Goal: Transaction & Acquisition: Purchase product/service

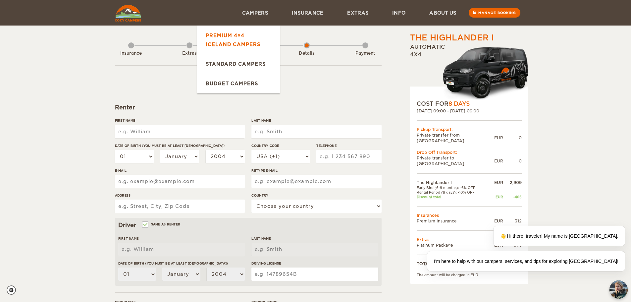
click at [229, 34] on link "Premium 4×4 Iceland Campers" at bounding box center [238, 40] width 83 height 28
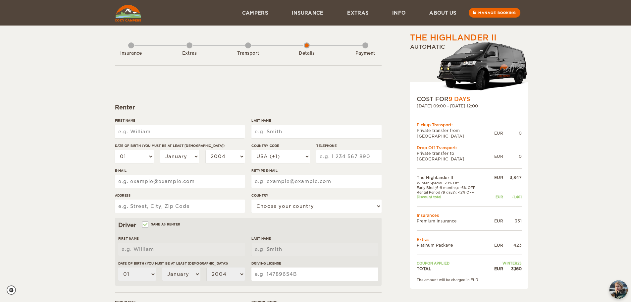
click at [145, 134] on input "First Name" at bounding box center [180, 131] width 130 height 13
type input "George"
type input "Cook"
type input "7176683700"
type input "[EMAIL_ADDRESS][DOMAIN_NAME]"
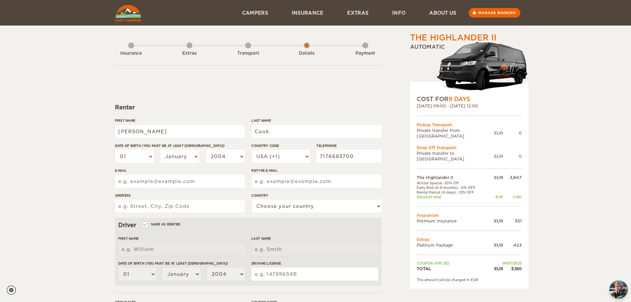
type input "[EMAIL_ADDRESS][DOMAIN_NAME]"
type input "1824 [PERSON_NAME]"
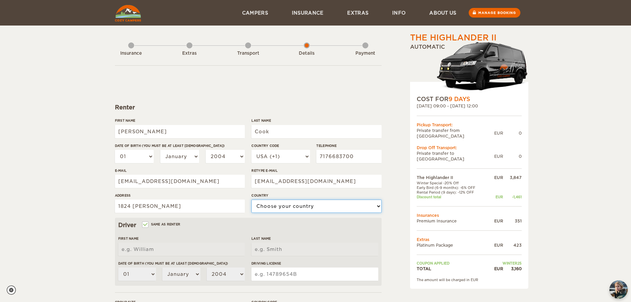
select select "222"
type input "[PERSON_NAME]"
type input "Cook"
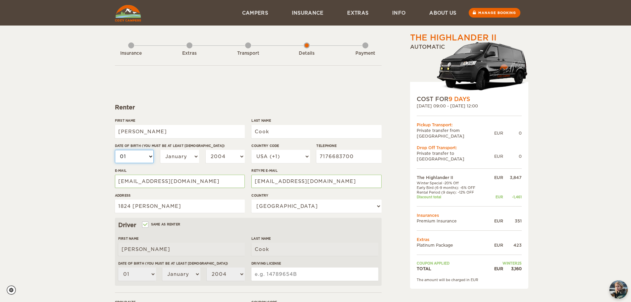
click at [151, 156] on select "01 02 03 04 05 06 07 08 09 10 11 12 13 14 15 16 17 18 19 20 21 22 23 24 25 26 2…" at bounding box center [134, 156] width 39 height 13
select select "30"
click at [115, 150] on select "01 02 03 04 05 06 07 08 09 10 11 12 13 14 15 16 17 18 19 20 21 22 23 24 25 26 2…" at bounding box center [134, 156] width 39 height 13
select select "30"
click at [182, 156] on select "January February March April May June July August September October November De…" at bounding box center [179, 156] width 39 height 13
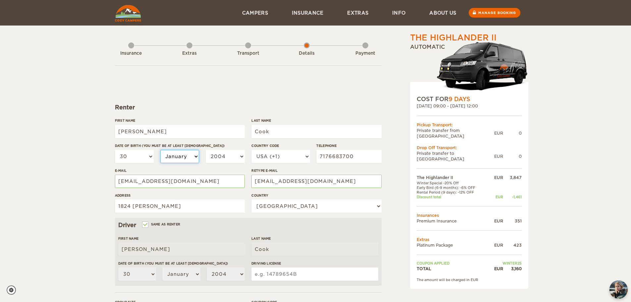
select select "05"
click at [160, 150] on select "January February March April May June July August September October November De…" at bounding box center [179, 156] width 39 height 13
select select "05"
click at [241, 158] on select "2004 2003 2002 2001 2000 1999 1998 1997 1996 1995 1994 1993 1992 1991 1990 1989…" at bounding box center [225, 156] width 39 height 13
select select "1970"
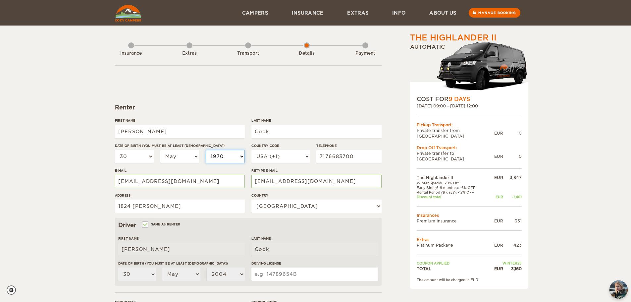
click at [206, 150] on select "2004 2003 2002 2001 2000 1999 1998 1997 1996 1995 1994 1993 1992 1991 1990 1989…" at bounding box center [225, 156] width 39 height 13
select select "1970"
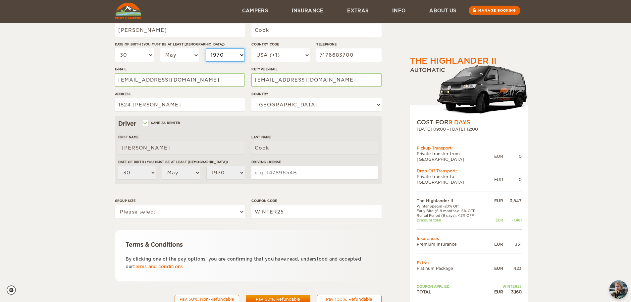
scroll to position [129, 0]
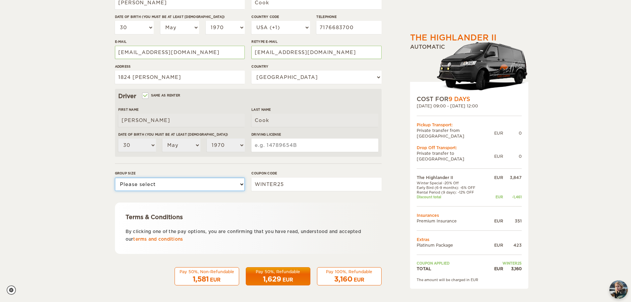
click at [242, 184] on select "Please select 1 2" at bounding box center [180, 184] width 130 height 13
select select "2"
click at [115, 178] on select "Please select 1 2" at bounding box center [180, 184] width 130 height 13
click at [271, 280] on span "1,629" at bounding box center [272, 279] width 18 height 8
click at [271, 145] on input "Driving License" at bounding box center [314, 144] width 127 height 13
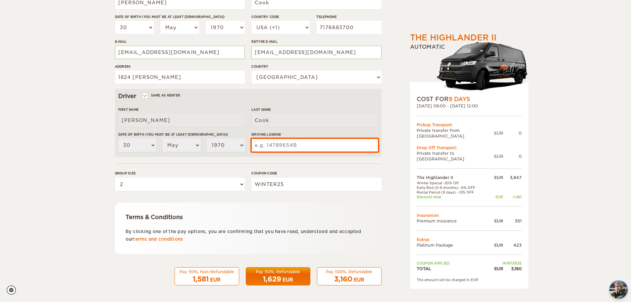
click at [271, 145] on input "Driving License" at bounding box center [314, 144] width 127 height 13
type input "22672149"
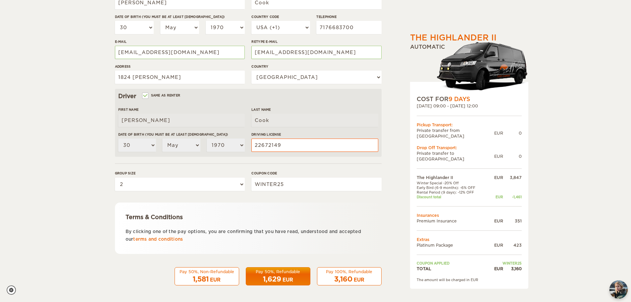
click at [386, 219] on div "The Highlander II Expand Collapse Total 3,160 EUR Automatic COST FOR 9 Days 21.…" at bounding box center [316, 99] width 402 height 392
click at [280, 276] on span "1,629" at bounding box center [272, 279] width 18 height 8
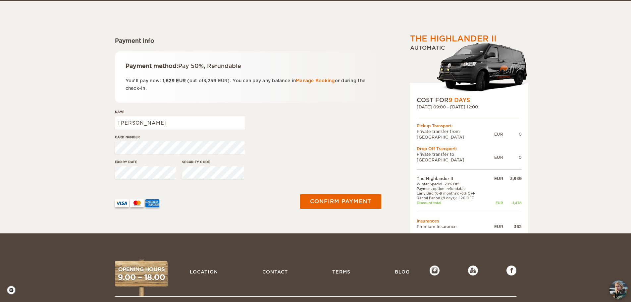
scroll to position [68, 0]
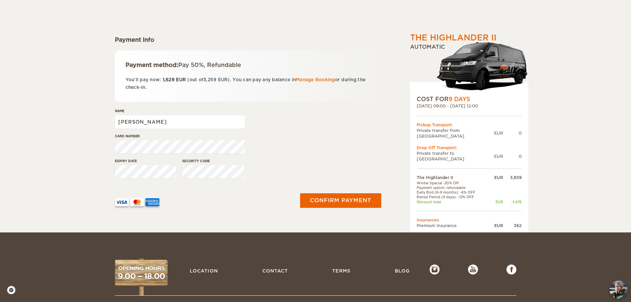
drag, startPoint x: 140, startPoint y: 121, endPoint x: 97, endPoint y: 122, distance: 43.7
click at [97, 122] on div "The Highlander II Expand Collapse Total 3,259 EUR Automatic COST FOR 9 Days 21.…" at bounding box center [315, 82] width 631 height 300
click at [121, 121] on input "angela cook" at bounding box center [180, 121] width 130 height 13
click at [142, 122] on input "Angela cook" at bounding box center [180, 121] width 130 height 13
type input "[PERSON_NAME]"
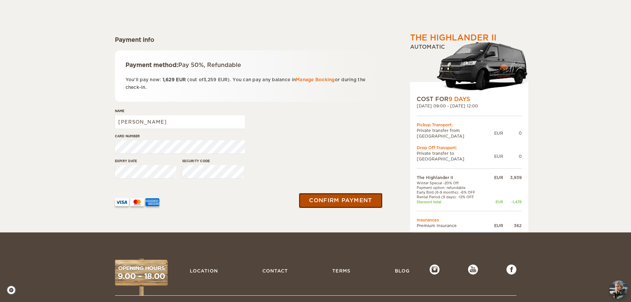
click at [340, 202] on button "Confirm payment" at bounding box center [340, 200] width 83 height 15
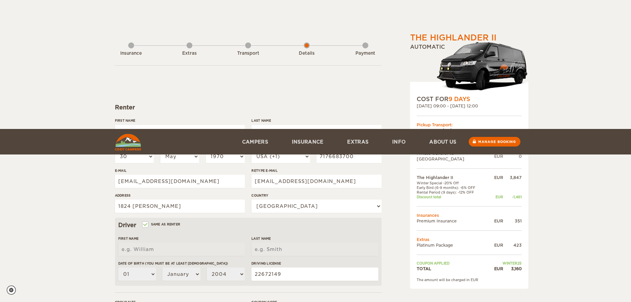
select select "30"
select select "05"
select select "1970"
select select "222"
select select "2"
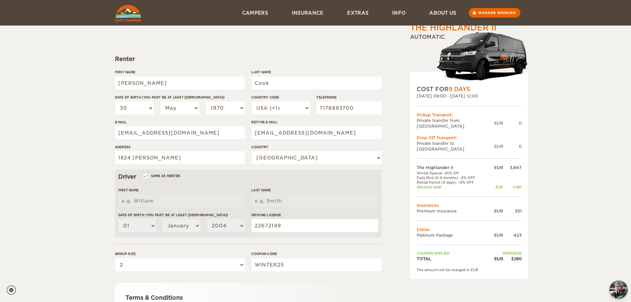
scroll to position [36, 0]
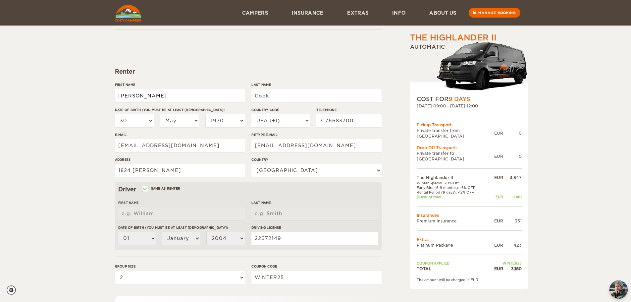
drag, startPoint x: 139, startPoint y: 96, endPoint x: 85, endPoint y: 100, distance: 54.1
click at [85, 100] on div "The Highlander II Expand Collapse Total 3,160 EUR Automatic COST FOR 9 Days 21.…" at bounding box center [315, 179] width 631 height 431
type input "[PERSON_NAME]"
click at [52, 113] on div "The Highlander II Expand Collapse Total 3,160 EUR Automatic COST FOR 9 Days 21.…" at bounding box center [315, 179] width 631 height 431
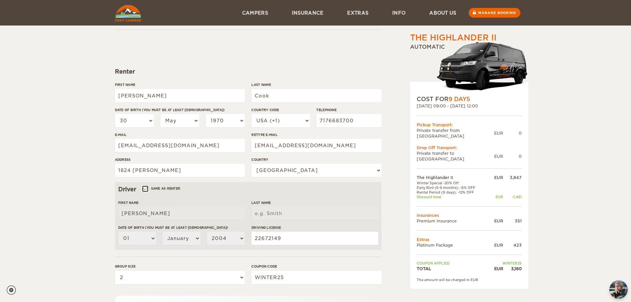
click at [143, 187] on input "Same as renter" at bounding box center [145, 189] width 4 height 4
checkbox input "false"
select select
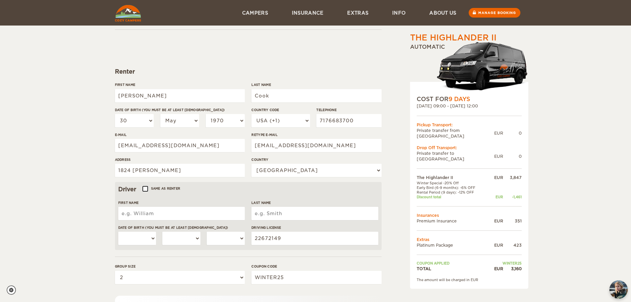
click at [143, 187] on input "Same as renter" at bounding box center [145, 189] width 4 height 4
checkbox input "true"
type input "[PERSON_NAME]"
type input "Cook"
select select "30"
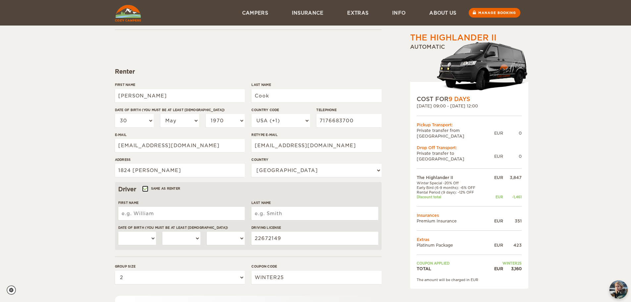
select select "05"
select select "1970"
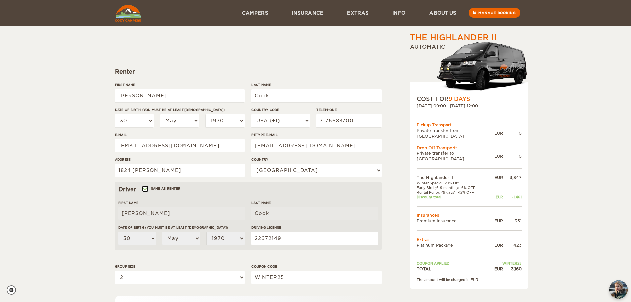
click at [145, 189] on input "Same as renter" at bounding box center [145, 189] width 4 height 4
checkbox input "false"
select select
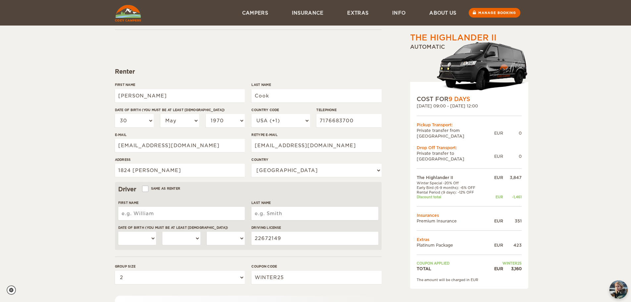
drag, startPoint x: 157, startPoint y: 213, endPoint x: 93, endPoint y: 229, distance: 65.5
click at [93, 229] on div "The Highlander II Expand Collapse Total 3,160 EUR Automatic COST FOR 9 Days 21.…" at bounding box center [315, 179] width 631 height 431
type input "George"
type input "Cook"
click at [155, 238] on select "01 02 03 04 05 06 07 08 09 10 11 12 13 14 15 16 17 18 19 20 21 22 23 24 25 26 2…" at bounding box center [137, 238] width 38 height 13
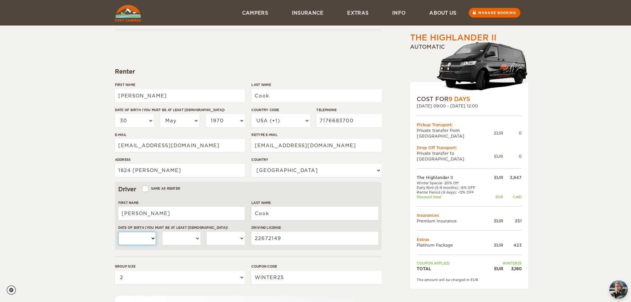
select select "30"
click at [118, 232] on select "01 02 03 04 05 06 07 08 09 10 11 12 13 14 15 16 17 18 19 20 21 22 23 24 25 26 2…" at bounding box center [137, 238] width 38 height 13
click at [196, 238] on select "January February March April May June July August September October November De…" at bounding box center [181, 238] width 38 height 13
select select "05"
click at [162, 232] on select "January February March April May June July August September October November De…" at bounding box center [181, 238] width 38 height 13
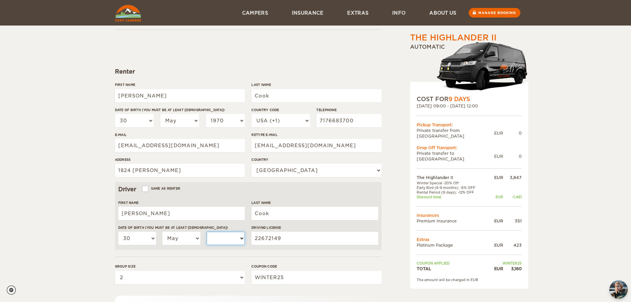
click at [238, 238] on select "2004 2003 2002 2001 2000 1999 1998 1997 1996 1995 1994 1993 1992 1991 1990 1989…" at bounding box center [226, 238] width 38 height 13
select select "1970"
click at [207, 232] on select "2004 2003 2002 2001 2000 1999 1998 1997 1996 1995 1994 1993 1992 1991 1990 1989…" at bounding box center [226, 238] width 38 height 13
click at [150, 123] on select "01 02 03 04 05 06 07 08 09 10 11 12 13 14 15 16 17 18 19 20 21 22 23 24 25 26 2…" at bounding box center [134, 120] width 39 height 13
select select "28"
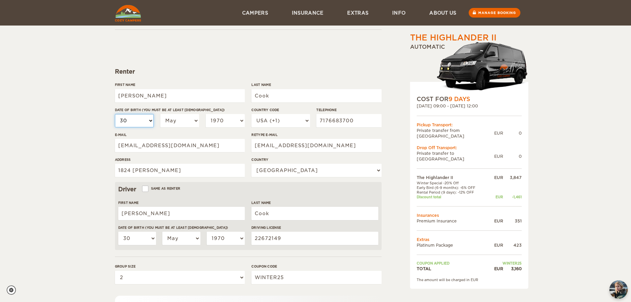
click at [115, 114] on select "01 02 03 04 05 06 07 08 09 10 11 12 13 14 15 16 17 18 19 20 21 22 23 24 25 26 2…" at bounding box center [134, 120] width 39 height 13
click at [196, 123] on select "January February March April May June July August September October November De…" at bounding box center [179, 120] width 39 height 13
select select "09"
click at [160, 114] on select "January February March April May June July August September October November De…" at bounding box center [179, 120] width 39 height 13
click at [240, 122] on select "2004 2003 2002 2001 2000 1999 1998 1997 1996 1995 1994 1993 1992 1991 1990 1989…" at bounding box center [225, 120] width 39 height 13
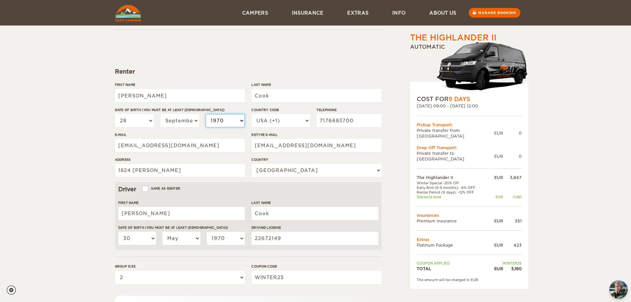
select select "1976"
click at [206, 114] on select "2004 2003 2002 2001 2000 1999 1998 1997 1996 1995 1994 1993 1992 1991 1990 1989…" at bounding box center [225, 120] width 39 height 13
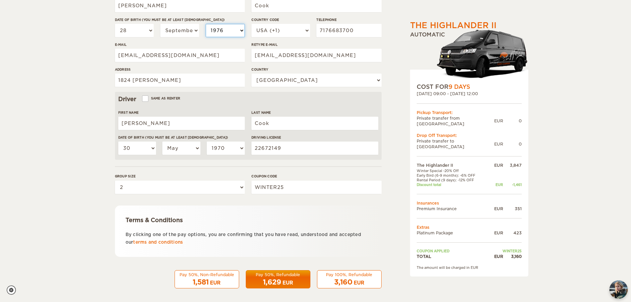
scroll to position [129, 0]
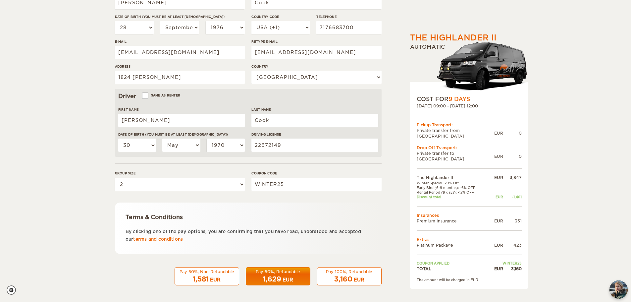
click at [270, 279] on span "1,629" at bounding box center [272, 279] width 18 height 8
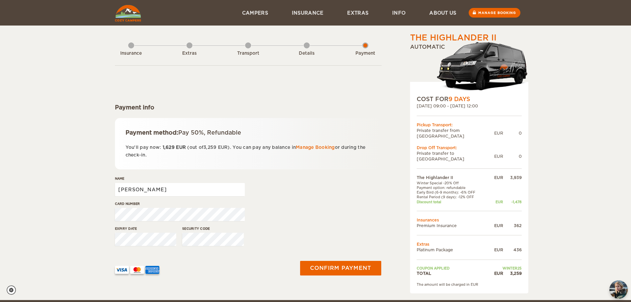
drag, startPoint x: 0, startPoint y: 0, endPoint x: 153, endPoint y: 189, distance: 243.4
click at [153, 189] on input "[PERSON_NAME]" at bounding box center [180, 189] width 130 height 13
click at [283, 213] on div "Card number" at bounding box center [248, 213] width 267 height 25
click at [326, 268] on button "Confirm payment" at bounding box center [340, 268] width 83 height 15
click at [150, 191] on input "Angela Cppk" at bounding box center [180, 189] width 130 height 13
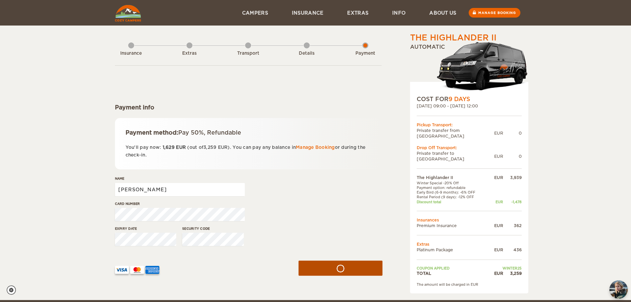
type input "[PERSON_NAME]"
click at [338, 266] on button "submit" at bounding box center [340, 268] width 84 height 15
click at [339, 268] on button "Confirm payment" at bounding box center [340, 268] width 83 height 15
click at [337, 268] on button "submit" at bounding box center [340, 268] width 84 height 15
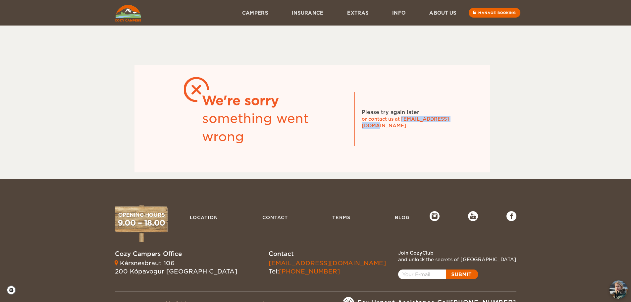
drag, startPoint x: 457, startPoint y: 121, endPoint x: 401, endPoint y: 126, distance: 55.9
click at [401, 126] on div "We're sorry something went wrong Please try again later or contact us at [EMAIL…" at bounding box center [311, 118] width 355 height 107
copy div "[EMAIL_ADDRESS][DOMAIN_NAME]."
click at [269, 265] on link "[EMAIL_ADDRESS][DOMAIN_NAME]" at bounding box center [327, 262] width 117 height 7
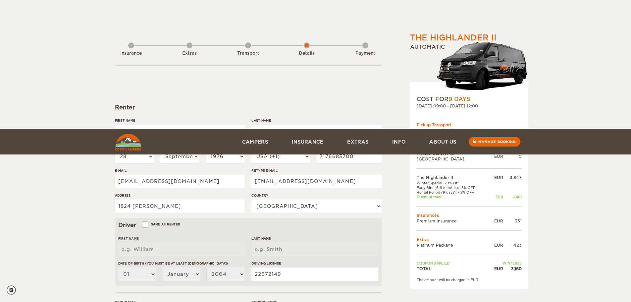
select select "28"
select select "09"
select select "1976"
select select "222"
select select "2"
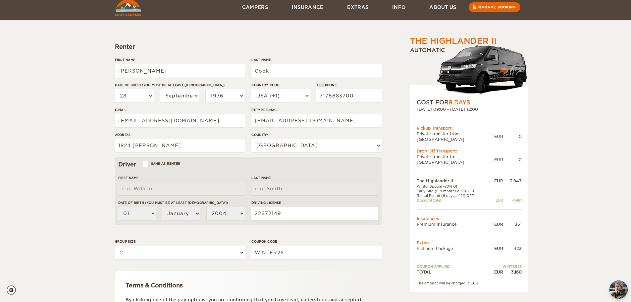
scroll to position [66, 0]
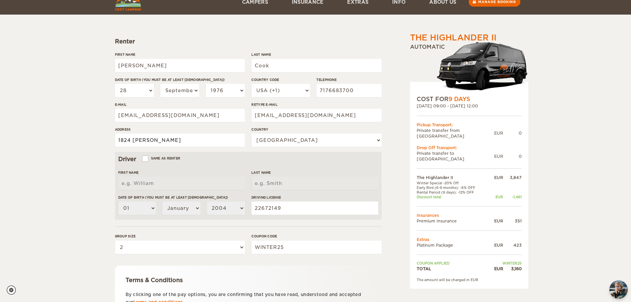
click at [190, 135] on input "1824 [PERSON_NAME]" at bounding box center [180, 140] width 130 height 13
type input "[PERSON_NAME]"
